Goal: Check status

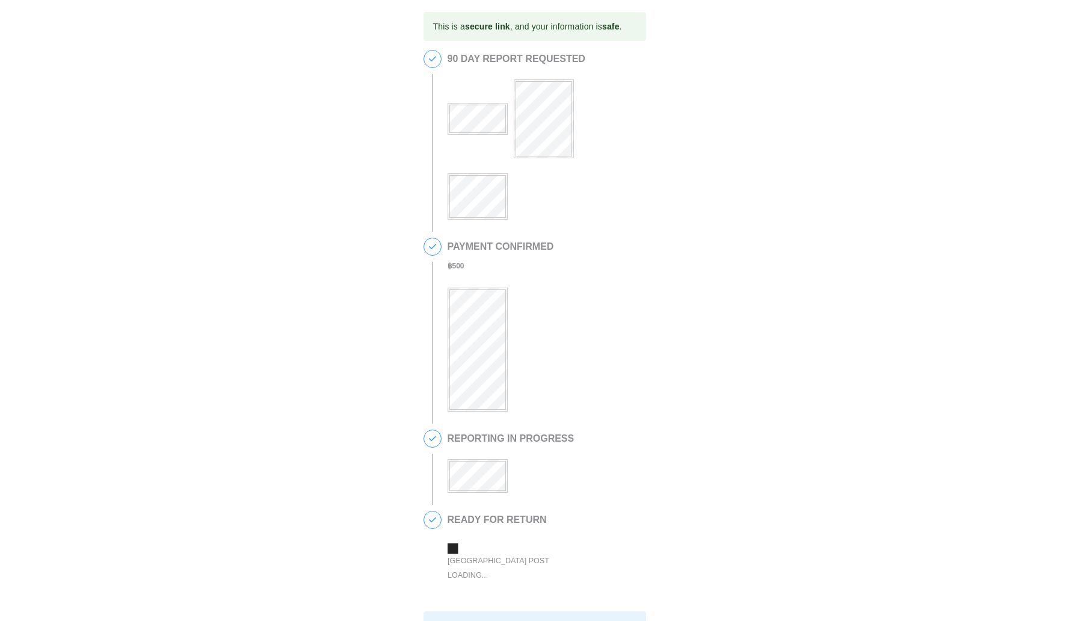
scroll to position [170, 0]
